Goal: Task Accomplishment & Management: Use online tool/utility

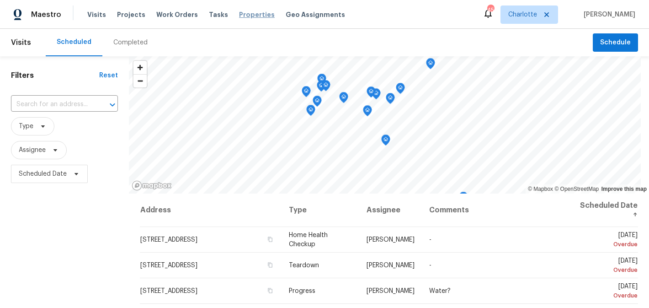
click at [242, 11] on span "Properties" at bounding box center [257, 14] width 36 height 9
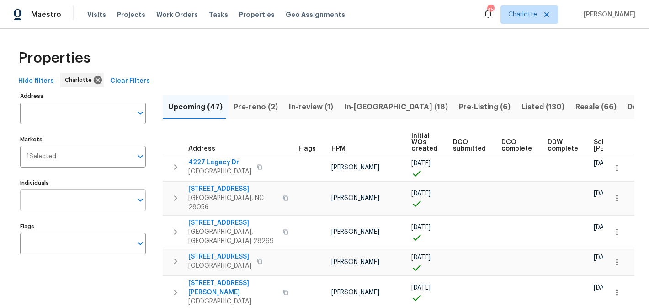
click at [88, 197] on input "Individuals" at bounding box center [76, 199] width 112 height 21
type input "matthew"
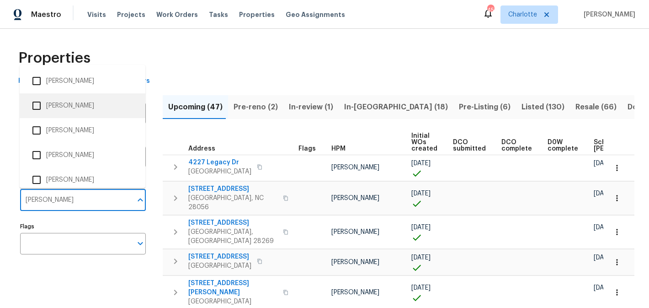
click at [82, 99] on li "[PERSON_NAME]" at bounding box center [82, 105] width 111 height 19
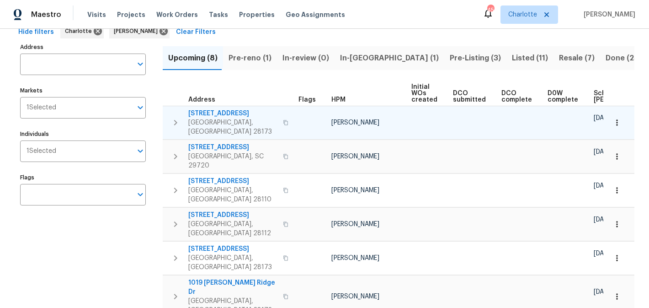
scroll to position [31, 0]
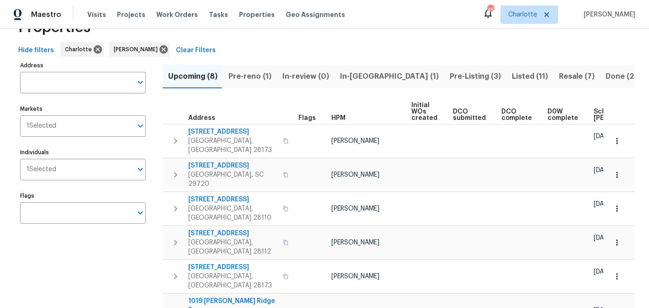
click at [249, 75] on span "Pre-reno (1)" at bounding box center [249, 76] width 43 height 13
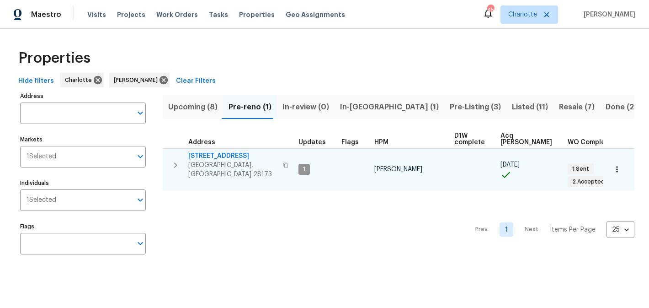
click at [218, 155] on span "2124 Majestic Poplar Dr" at bounding box center [232, 155] width 89 height 9
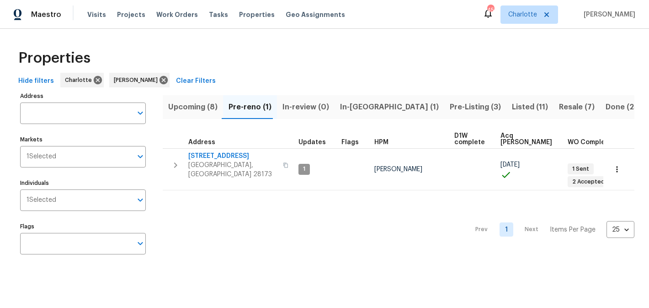
click at [346, 106] on span "In-reno (1)" at bounding box center [389, 107] width 99 height 13
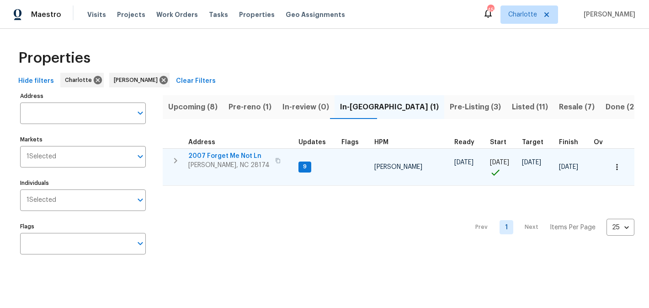
click at [225, 155] on span "2007 Forget Me Not Ln" at bounding box center [228, 155] width 81 height 9
click at [221, 154] on span "2007 Forget Me Not Ln" at bounding box center [228, 155] width 81 height 9
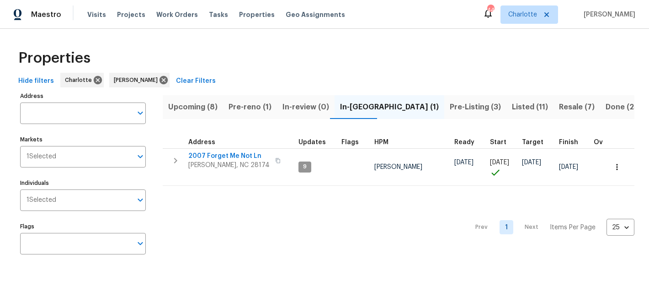
click at [450, 108] on span "Pre-Listing (3)" at bounding box center [475, 107] width 51 height 13
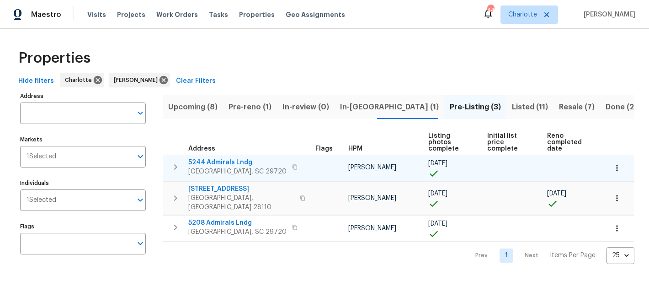
click at [231, 158] on span "5244 Admirals Lndg" at bounding box center [237, 162] width 98 height 9
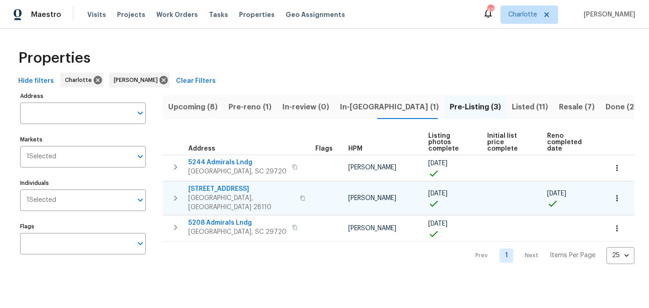
click at [228, 184] on span "2813 Faircroft Way" at bounding box center [241, 188] width 106 height 9
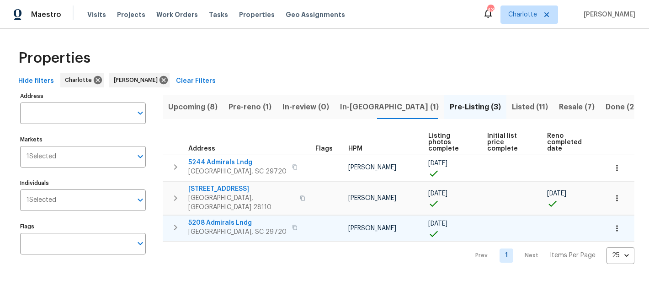
click at [210, 218] on span "5208 Admirals Lndg" at bounding box center [237, 222] width 98 height 9
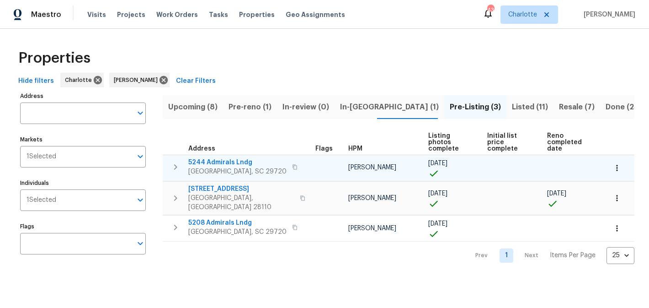
click at [220, 158] on span "5244 Admirals Lndg" at bounding box center [237, 162] width 98 height 9
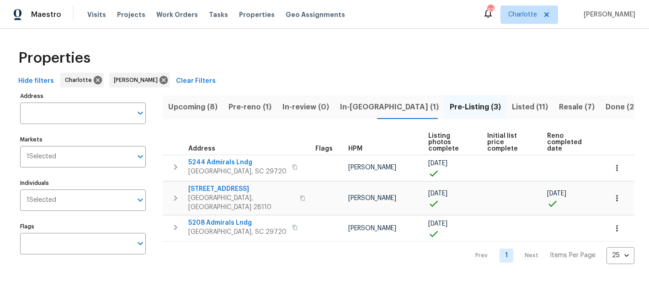
click at [512, 105] on span "Listed (11)" at bounding box center [530, 107] width 36 height 13
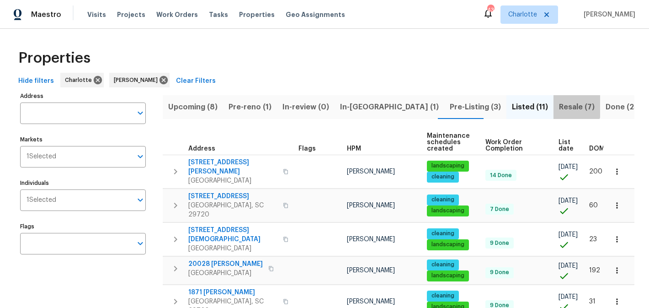
click at [559, 105] on span "Resale (7)" at bounding box center [577, 107] width 36 height 13
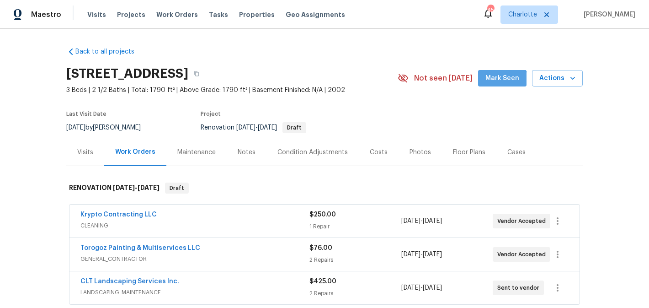
click at [498, 85] on button "Mark Seen" at bounding box center [502, 78] width 48 height 17
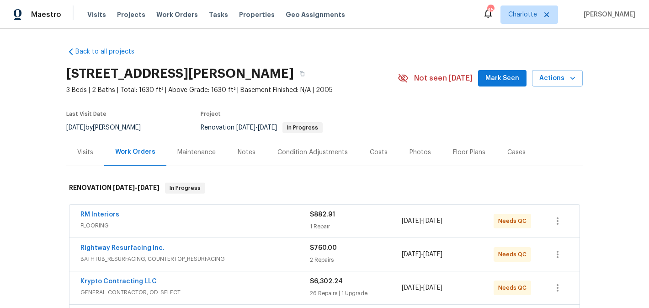
click at [493, 83] on span "Mark Seen" at bounding box center [502, 78] width 34 height 11
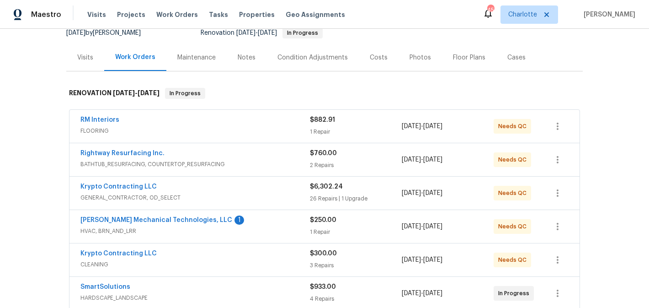
scroll to position [114, 0]
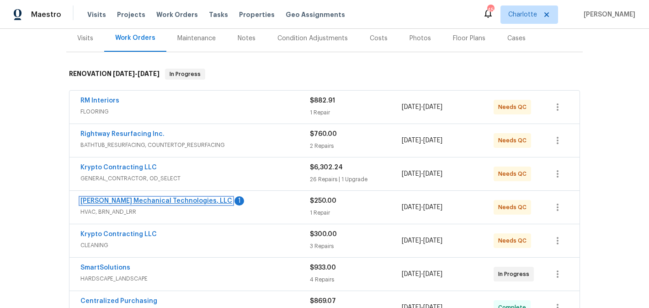
click at [136, 199] on link "Johnson's Mechanical Technologies, LLC" at bounding box center [156, 200] width 152 height 6
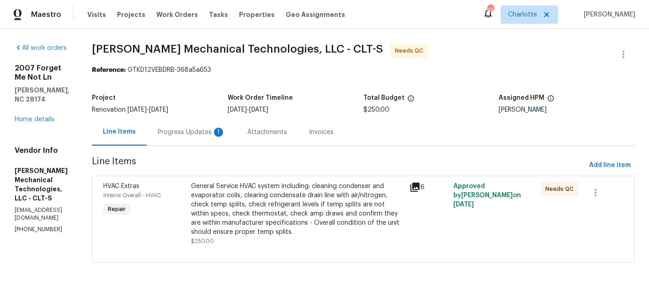
click at [202, 130] on div "Progress Updates 1" at bounding box center [192, 131] width 68 height 9
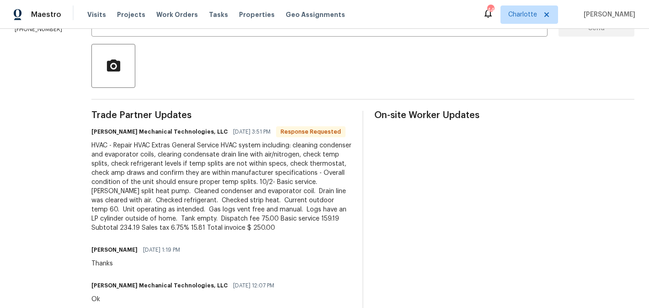
scroll to position [202, 0]
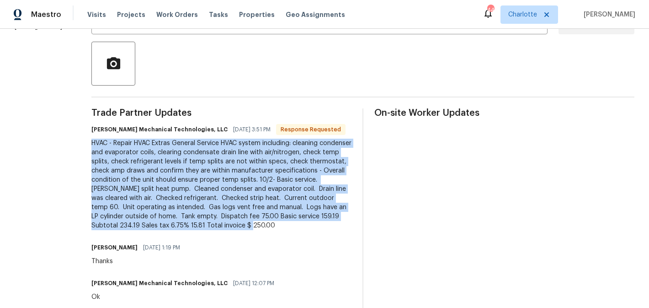
drag, startPoint x: 127, startPoint y: 142, endPoint x: 248, endPoint y: 236, distance: 153.7
click at [248, 230] on div "HVAC - Repair HVAC Extras General Service HVAC system including: cleaning conde…" at bounding box center [221, 183] width 260 height 91
copy div "HVAC - Repair HVAC Extras General Service HVAC system including: cleaning conde…"
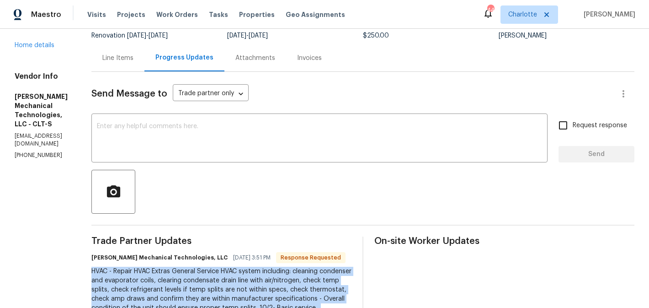
scroll to position [73, 0]
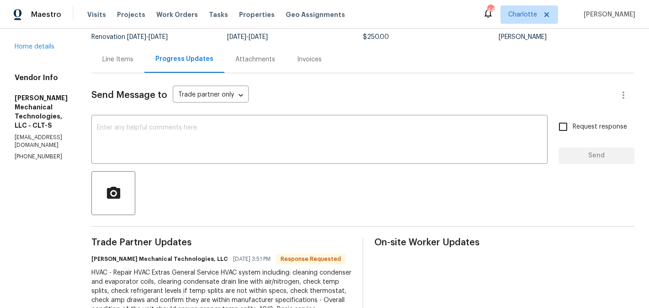
click at [133, 59] on div "Line Items" at bounding box center [117, 59] width 31 height 9
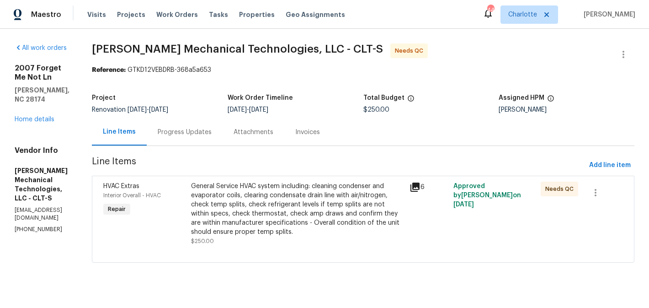
click at [290, 184] on div "General Service HVAC system including: cleaning condenser and evaporator coils,…" at bounding box center [297, 208] width 213 height 55
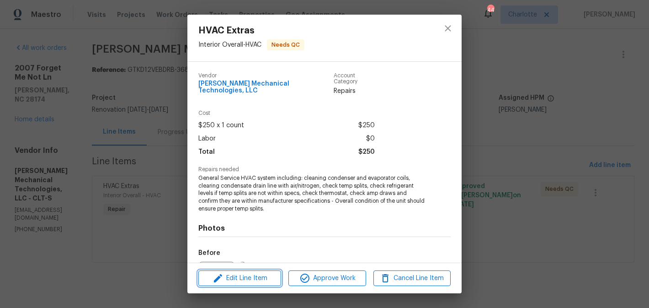
click at [255, 279] on span "Edit Line Item" at bounding box center [239, 277] width 77 height 11
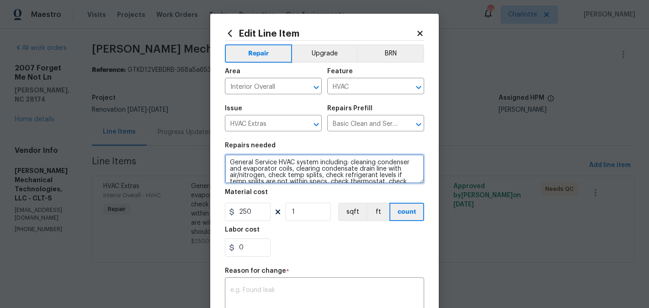
scroll to position [26, 0]
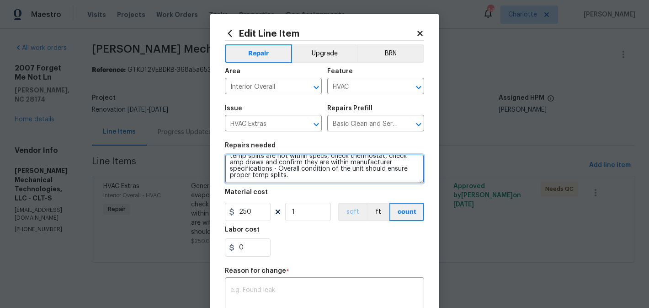
drag, startPoint x: 231, startPoint y: 160, endPoint x: 353, endPoint y: 207, distance: 130.8
click at [353, 207] on section "Repairs needed General Service HVAC system including: cleaning condenser and ev…" at bounding box center [324, 199] width 199 height 125
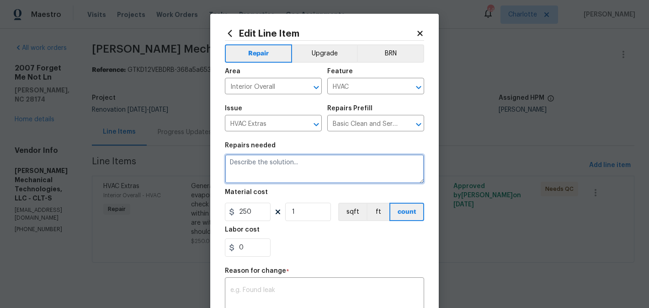
scroll to position [0, 0]
paste textarea "HVAC - Repair HVAC Extras General Service HVAC system including: cleaning conde…"
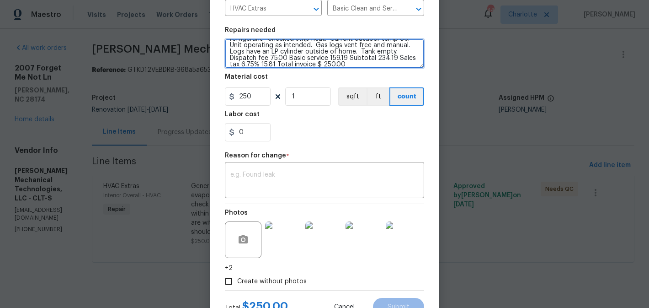
scroll to position [119, 0]
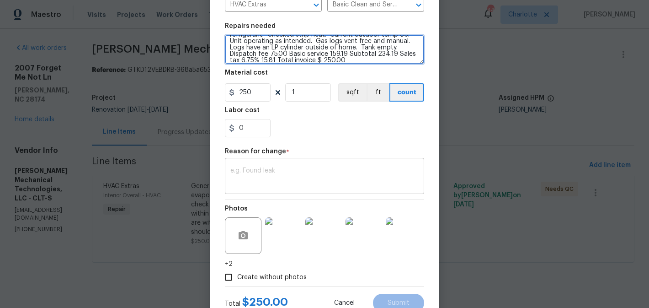
type textarea "HVAC - Repair HVAC Extras General Service HVAC system including: cleaning conde…"
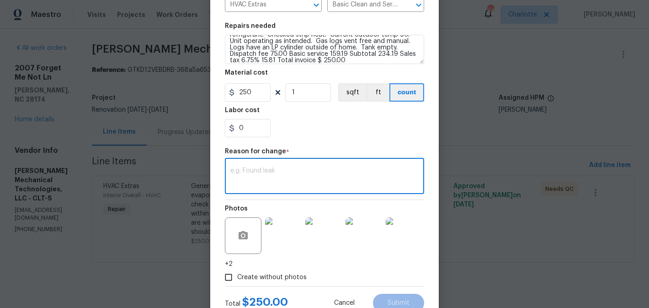
click at [287, 169] on textarea at bounding box center [324, 176] width 188 height 19
type textarea "edit"
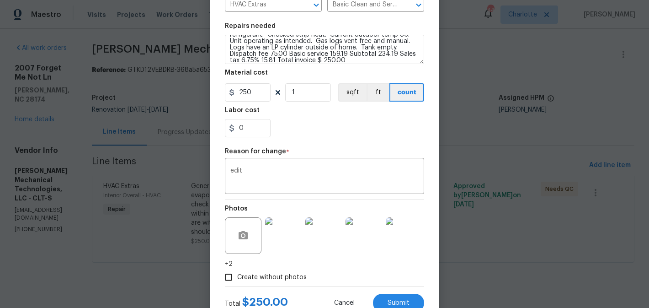
click at [323, 128] on div "0" at bounding box center [324, 128] width 199 height 18
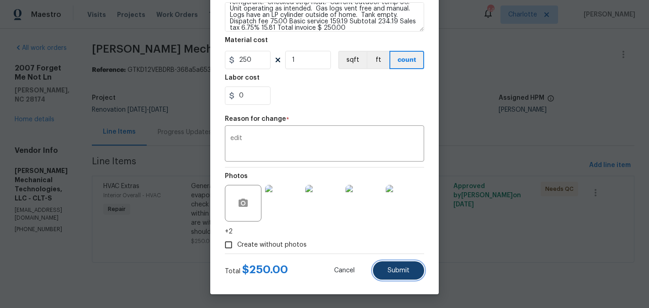
click at [388, 267] on span "Submit" at bounding box center [399, 270] width 22 height 7
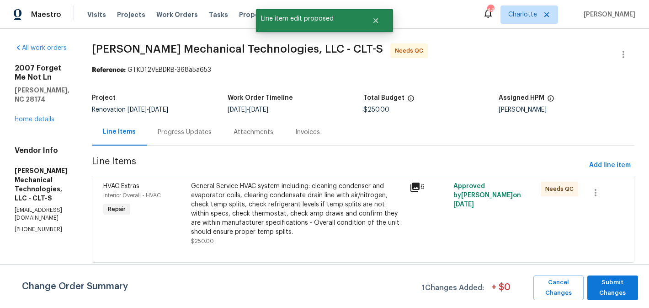
scroll to position [0, 0]
click at [612, 278] on span "Submit Changes" at bounding box center [613, 287] width 42 height 21
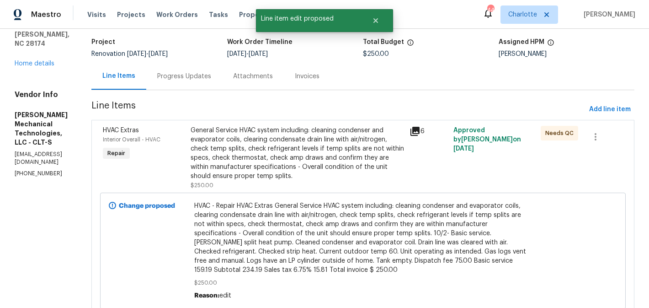
scroll to position [91, 0]
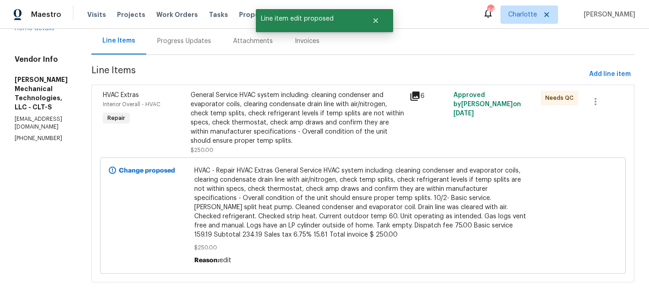
click at [349, 124] on div "General Service HVAC system including: cleaning condenser and evaporator coils,…" at bounding box center [297, 117] width 213 height 55
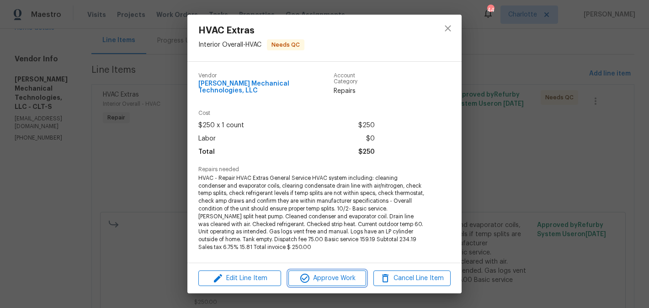
click at [332, 273] on span "Approve Work" at bounding box center [327, 277] width 72 height 11
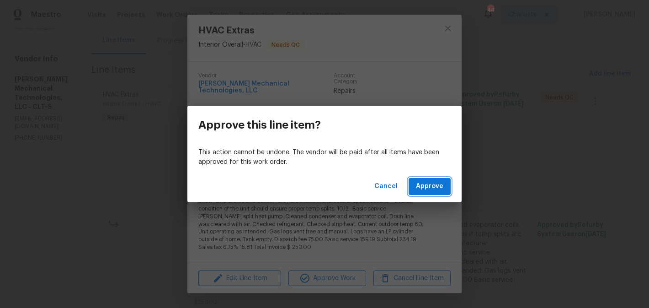
click at [441, 181] on span "Approve" at bounding box center [429, 186] width 27 height 11
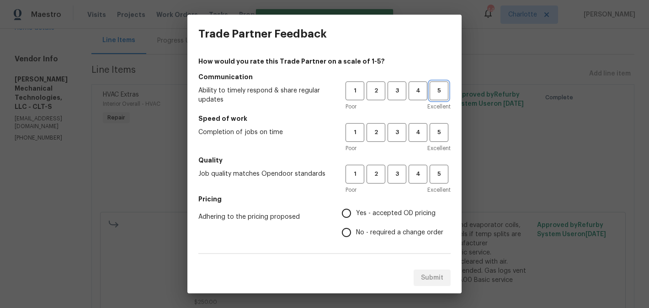
click at [439, 92] on span "5" at bounding box center [438, 90] width 17 height 11
click at [442, 129] on span "5" at bounding box center [438, 132] width 17 height 11
click at [443, 168] on button "5" at bounding box center [439, 174] width 19 height 19
click at [403, 211] on span "Yes - accepted OD pricing" at bounding box center [396, 213] width 80 height 10
click at [356, 211] on input "Yes - accepted OD pricing" at bounding box center [346, 212] width 19 height 19
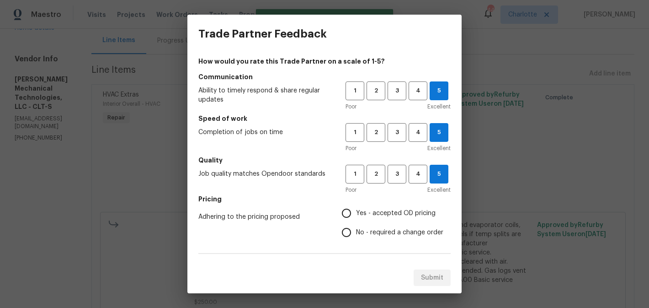
radio input "true"
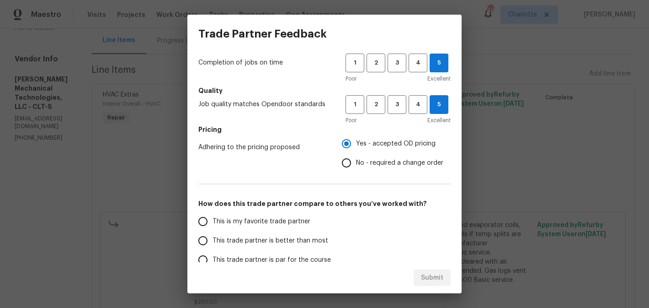
scroll to position [147, 0]
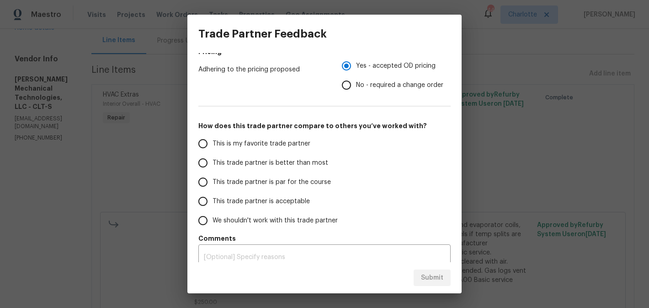
click at [246, 146] on span "This is my favorite trade partner" at bounding box center [261, 144] width 98 height 10
click at [212, 146] on input "This is my favorite trade partner" at bounding box center [202, 143] width 19 height 19
click at [427, 284] on button "Submit" at bounding box center [432, 277] width 37 height 17
radio input "true"
radio input "false"
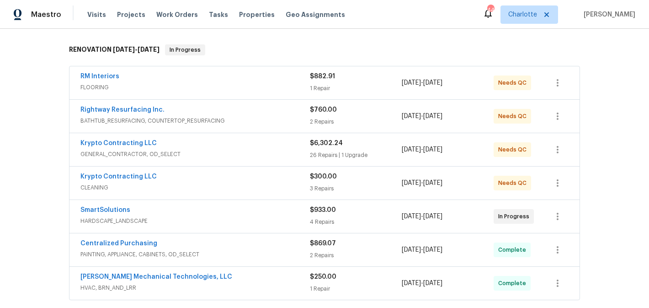
scroll to position [130, 0]
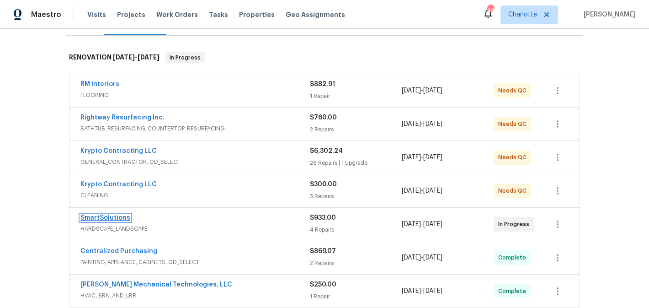
click at [109, 217] on link "SmartSolutions" at bounding box center [105, 217] width 50 height 6
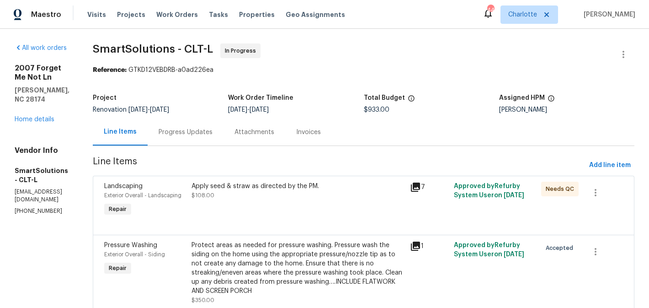
click at [210, 135] on div "Progress Updates" at bounding box center [186, 131] width 54 height 9
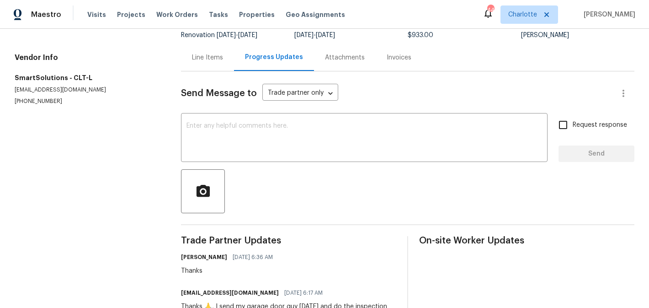
scroll to position [73, 0]
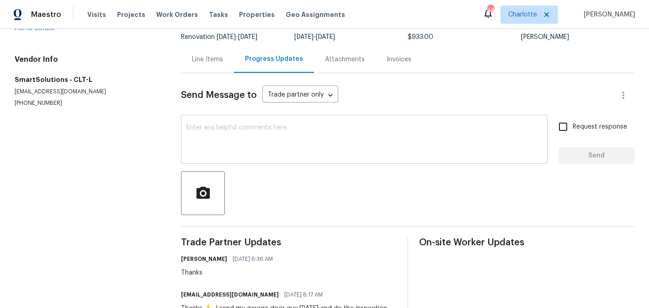
click at [211, 135] on textarea at bounding box center [364, 140] width 356 height 32
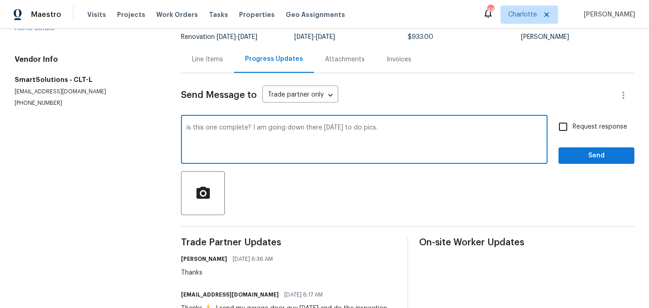
type textarea "is this one complete? I am going down there today to do pics."
click at [591, 128] on span "Request response" at bounding box center [600, 127] width 54 height 10
click at [573, 128] on input "Request response" at bounding box center [562, 126] width 19 height 19
checkbox input "true"
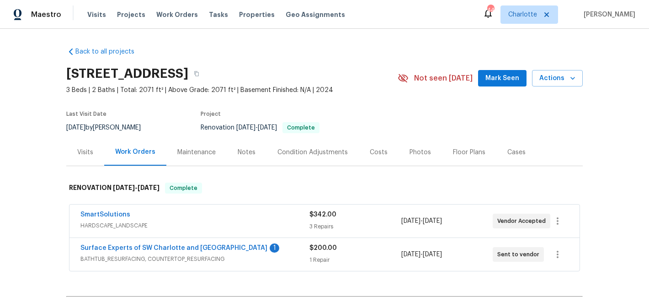
click at [492, 75] on span "Mark Seen" at bounding box center [502, 78] width 34 height 11
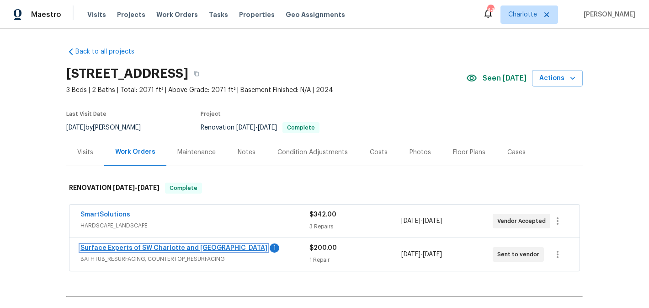
click at [135, 246] on link "Surface Experts of SW Charlotte and Rock Hill" at bounding box center [173, 247] width 187 height 6
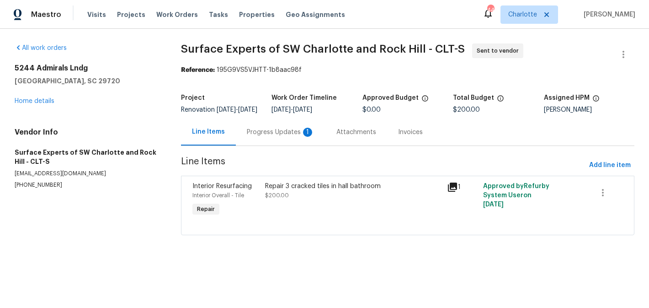
click at [256, 137] on div "Progress Updates 1" at bounding box center [281, 131] width 68 height 9
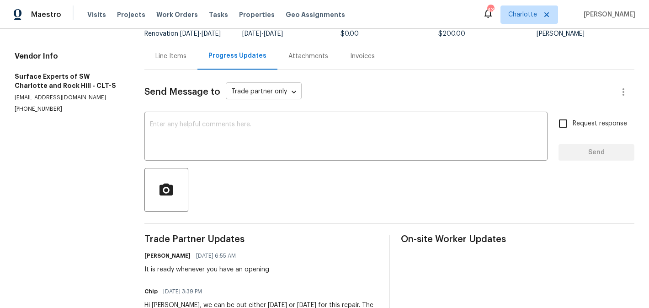
scroll to position [57, 0]
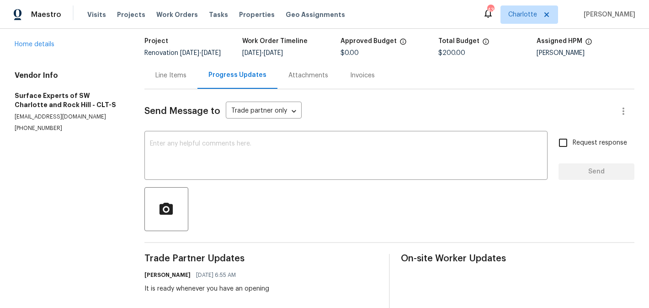
click at [182, 80] on div "Line Items" at bounding box center [170, 75] width 31 height 9
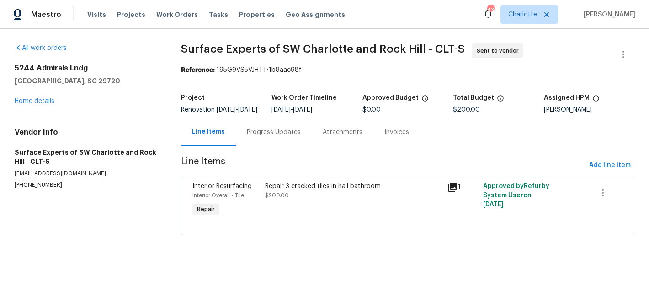
click at [299, 200] on div "Repair 3 cracked tiles in hall bathroom $200.00" at bounding box center [353, 190] width 176 height 18
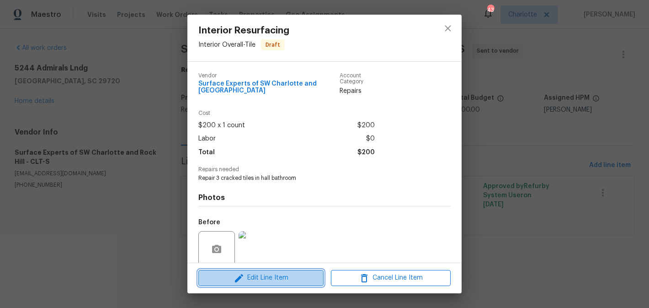
click at [290, 276] on span "Edit Line Item" at bounding box center [261, 277] width 120 height 11
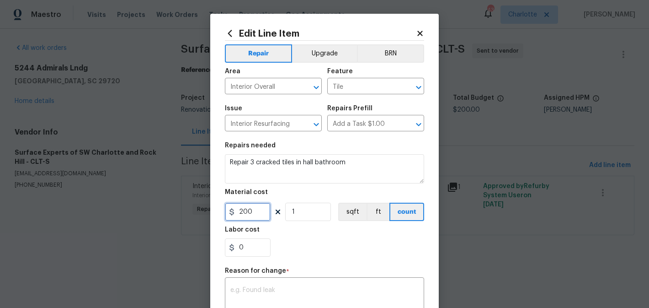
click at [251, 217] on input "200" at bounding box center [248, 211] width 46 height 18
type input "600"
click at [309, 212] on input "1" at bounding box center [308, 211] width 46 height 18
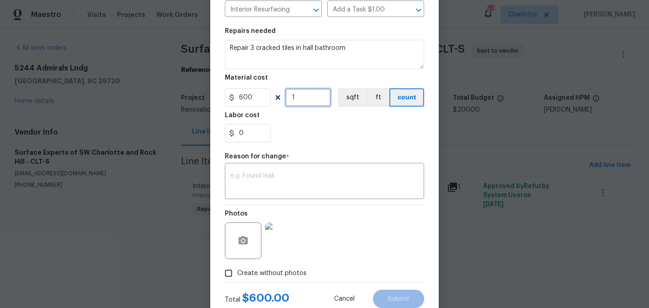
scroll to position [139, 0]
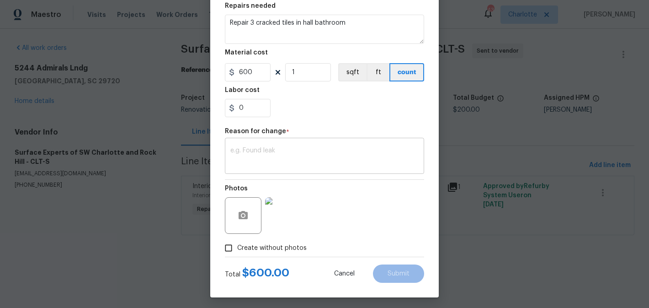
click at [303, 172] on div "x ​" at bounding box center [324, 157] width 199 height 34
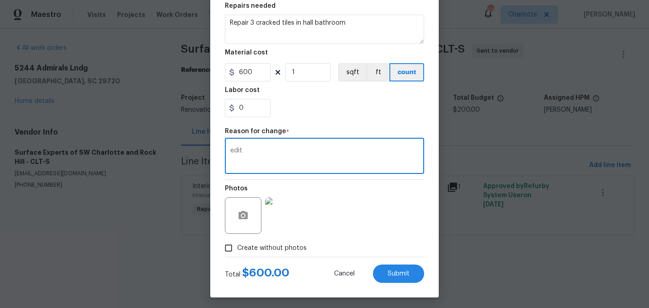
type textarea "edit"
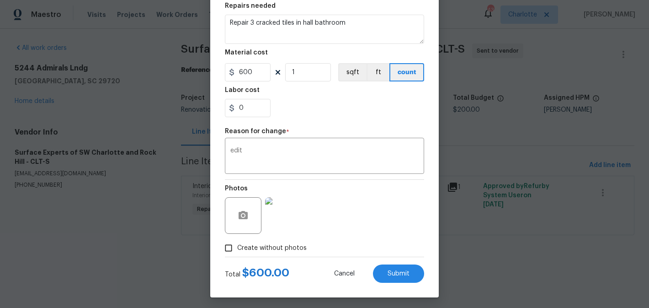
click at [339, 106] on div "0" at bounding box center [324, 108] width 199 height 18
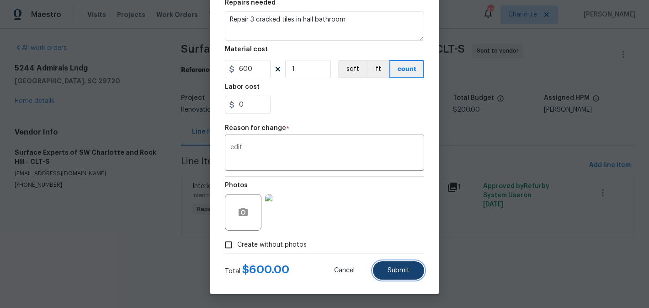
click at [397, 275] on button "Submit" at bounding box center [398, 270] width 51 height 18
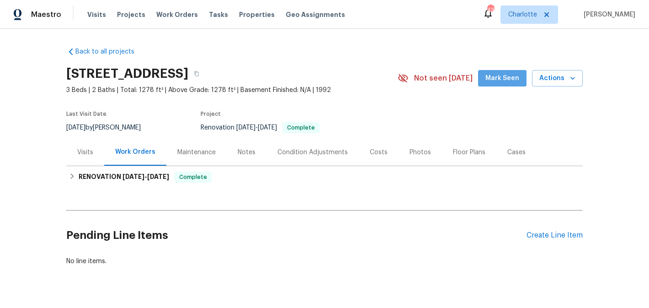
click at [496, 86] on button "Mark Seen" at bounding box center [502, 78] width 48 height 17
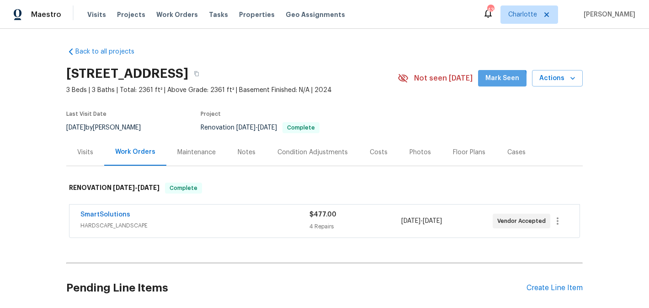
click at [502, 80] on span "Mark Seen" at bounding box center [502, 78] width 34 height 11
